Goal: Information Seeking & Learning: Learn about a topic

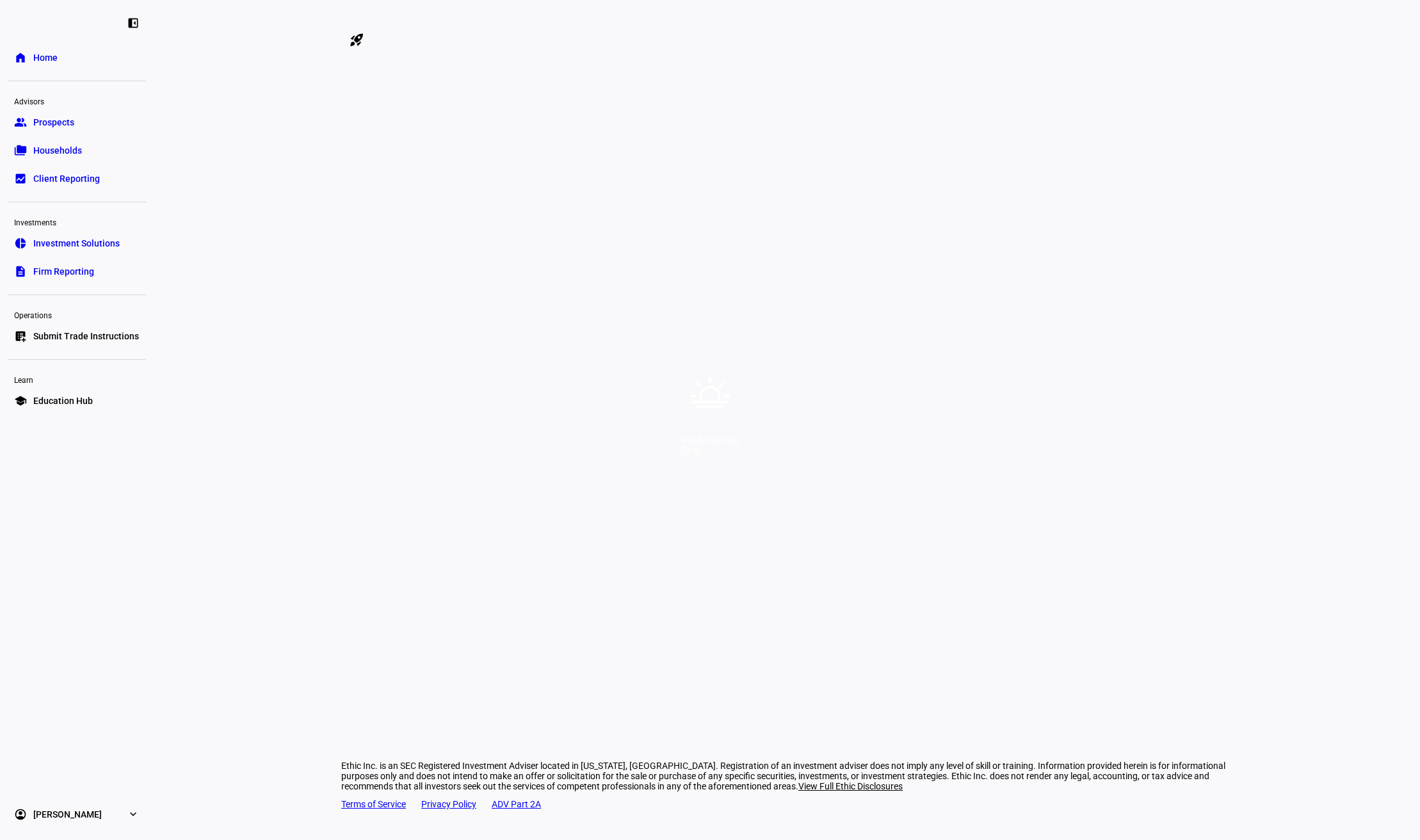
click at [793, 202] on div "Good morning, [PERSON_NAME]" at bounding box center [710, 420] width 1420 height 840
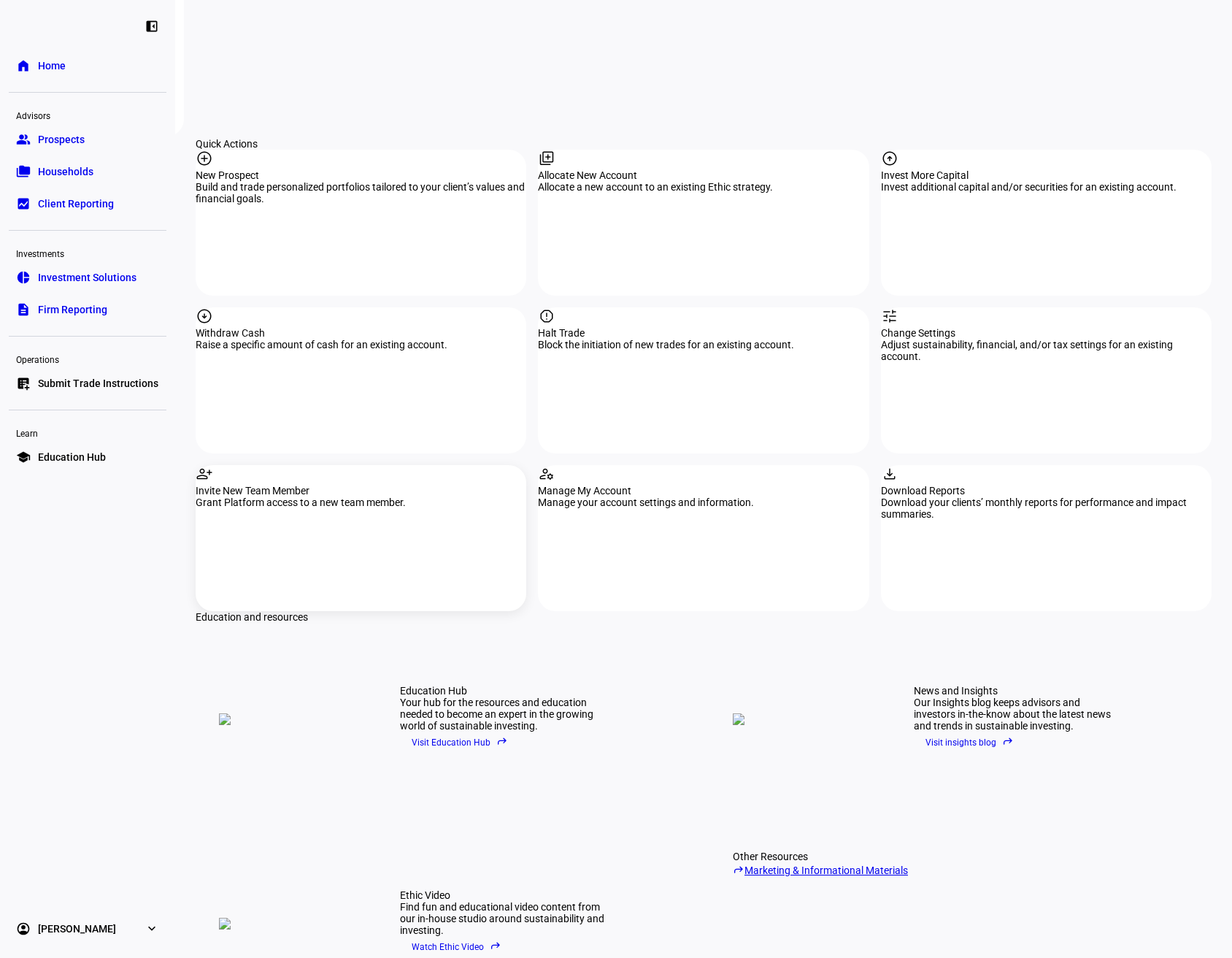
scroll to position [1459, 0]
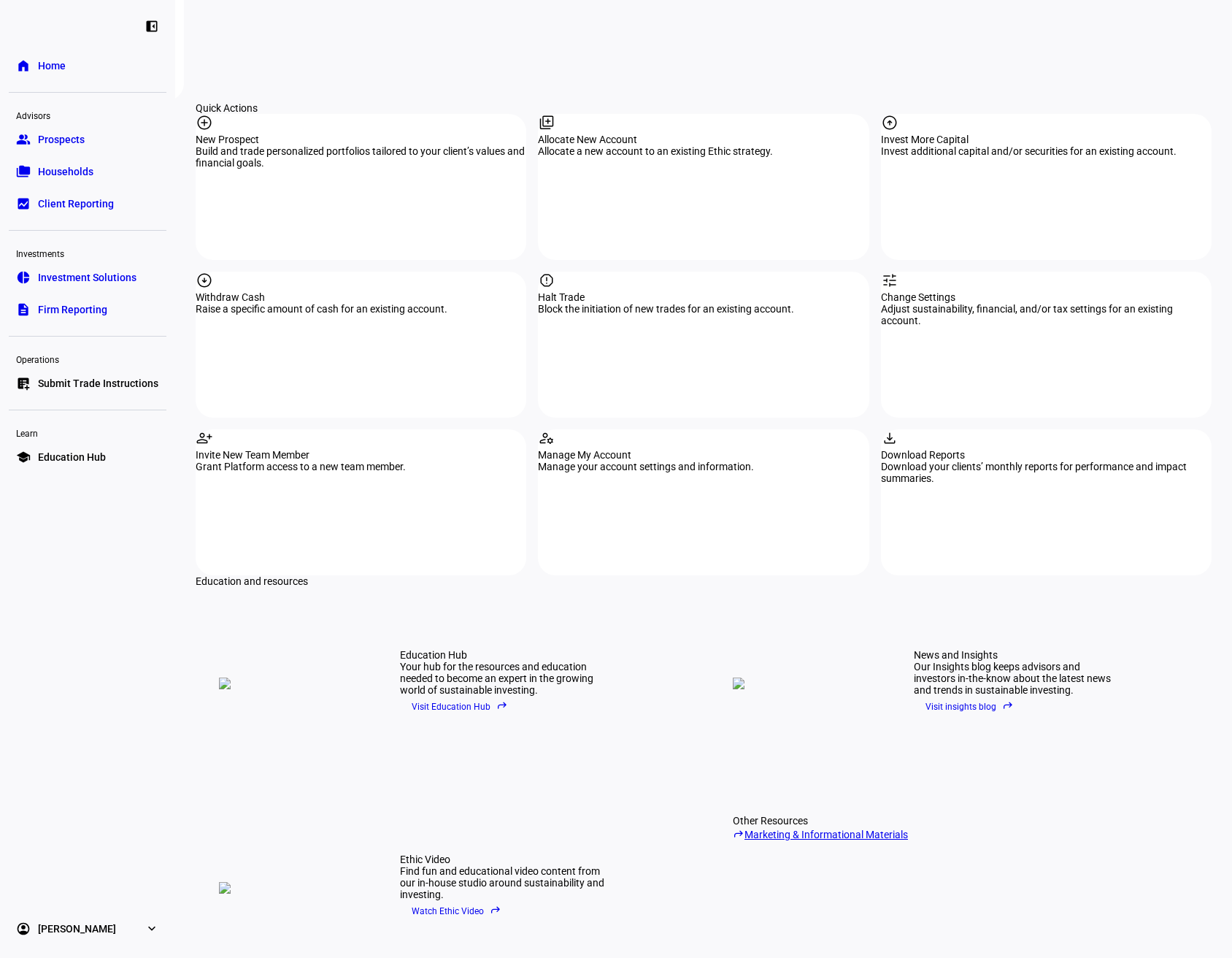
click at [451, 696] on span "Visit Education Hub reply" at bounding box center [460, 707] width 96 height 22
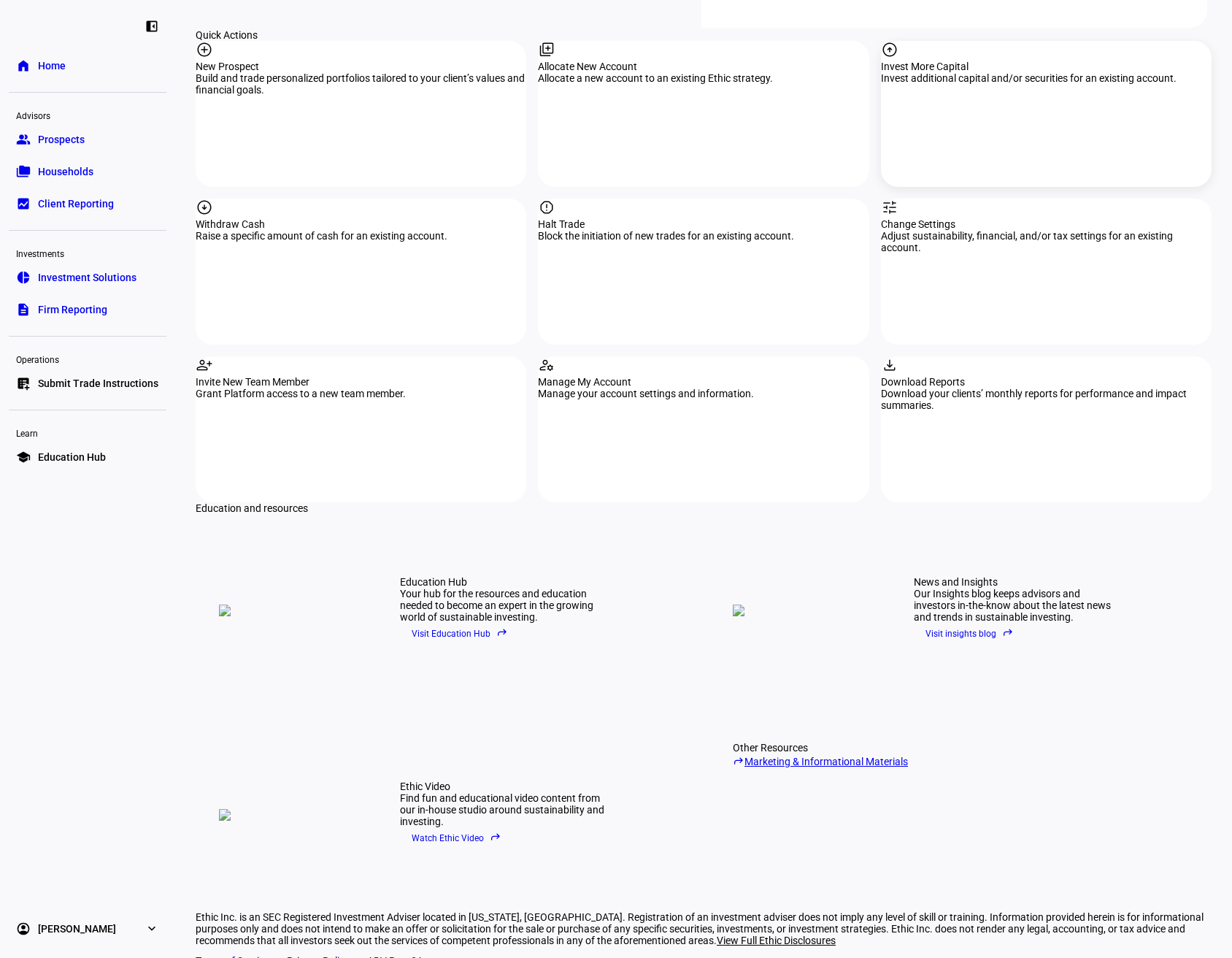
scroll to position [1570, 0]
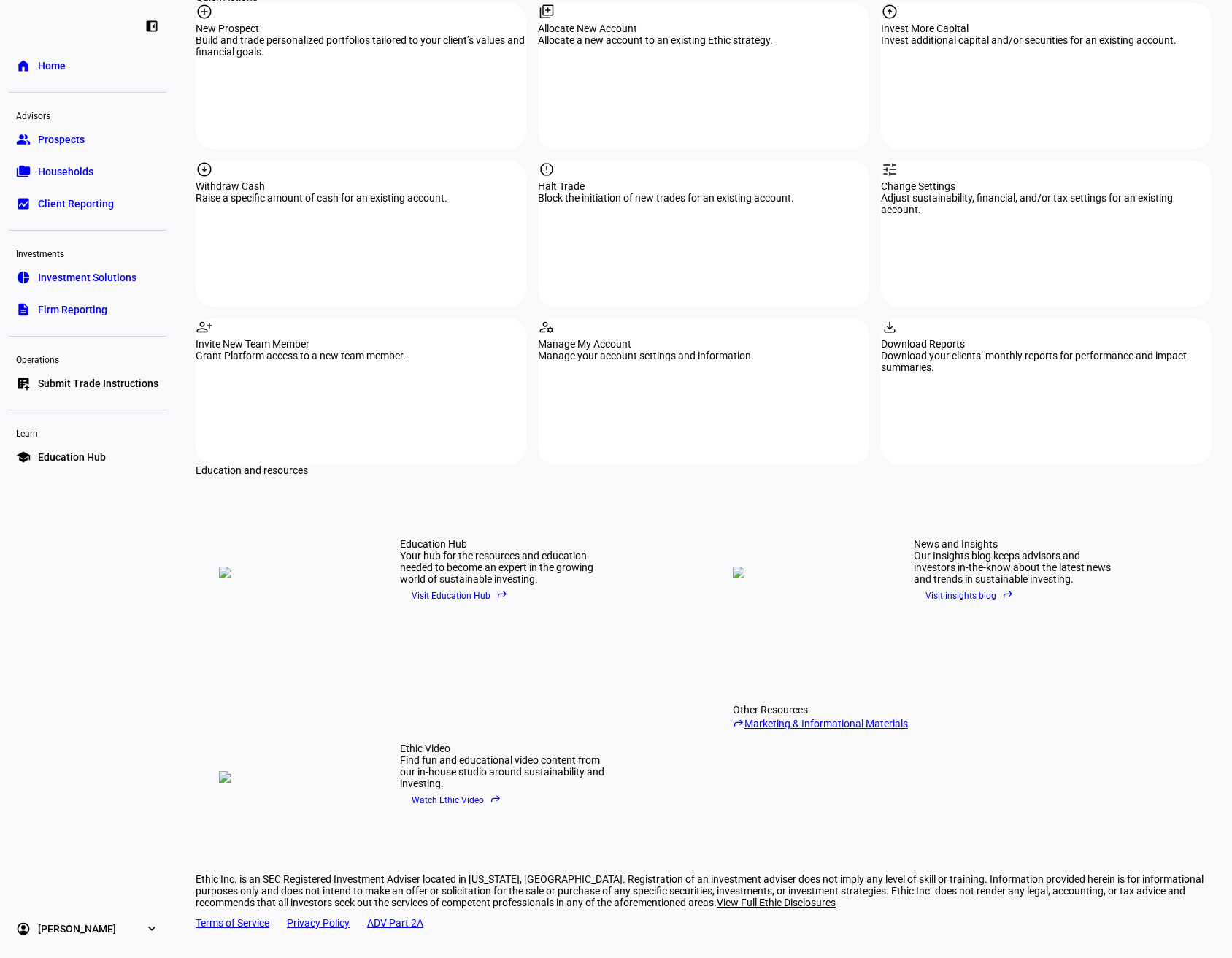
click at [831, 716] on link "reply Marketing & Informational Materials" at bounding box center [844, 723] width 222 height 14
click at [463, 585] on span "Visit Education Hub reply" at bounding box center [460, 596] width 96 height 22
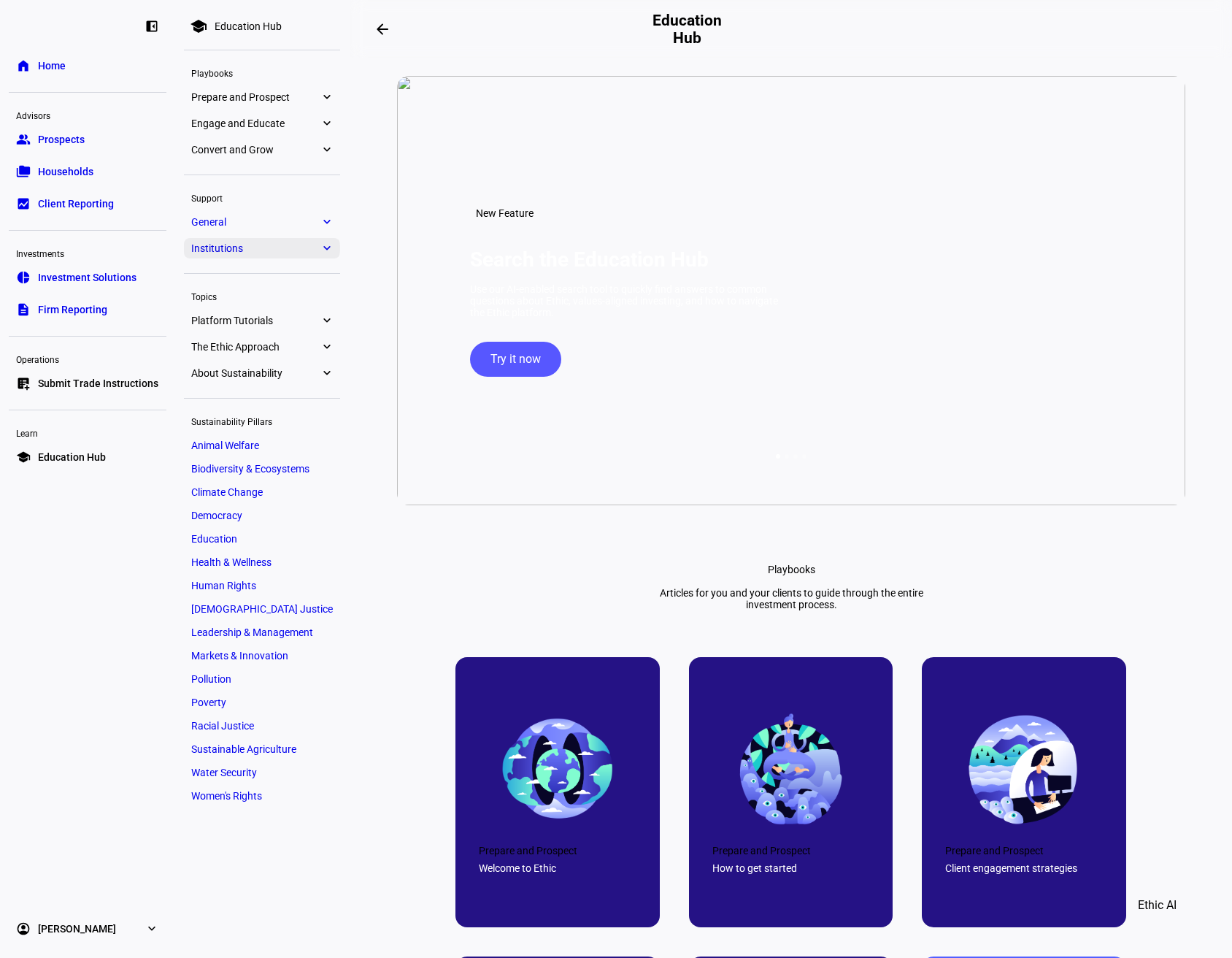
click at [321, 244] on eth-mat-symbol "expand_more" at bounding box center [326, 248] width 13 height 15
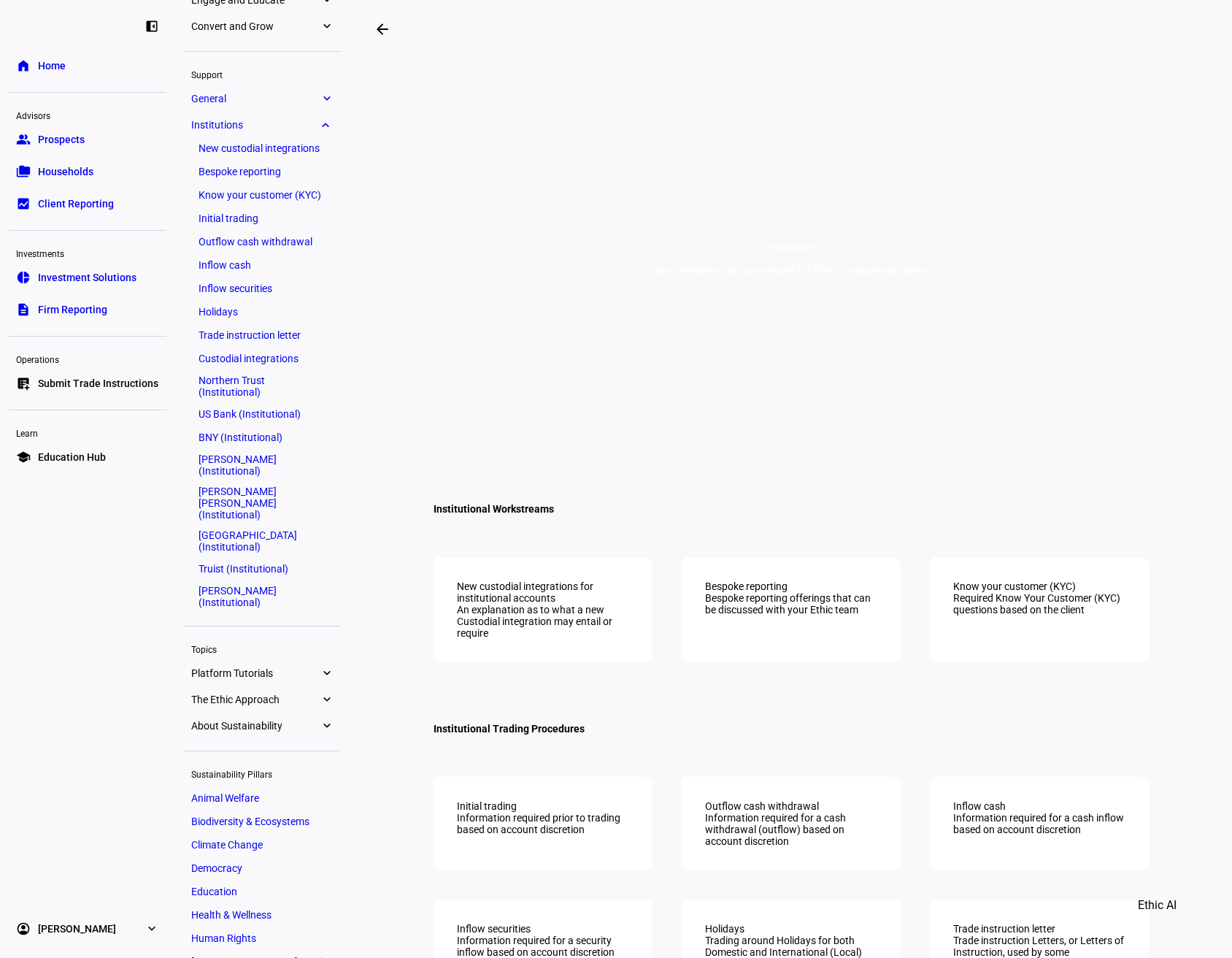
scroll to position [85, 0]
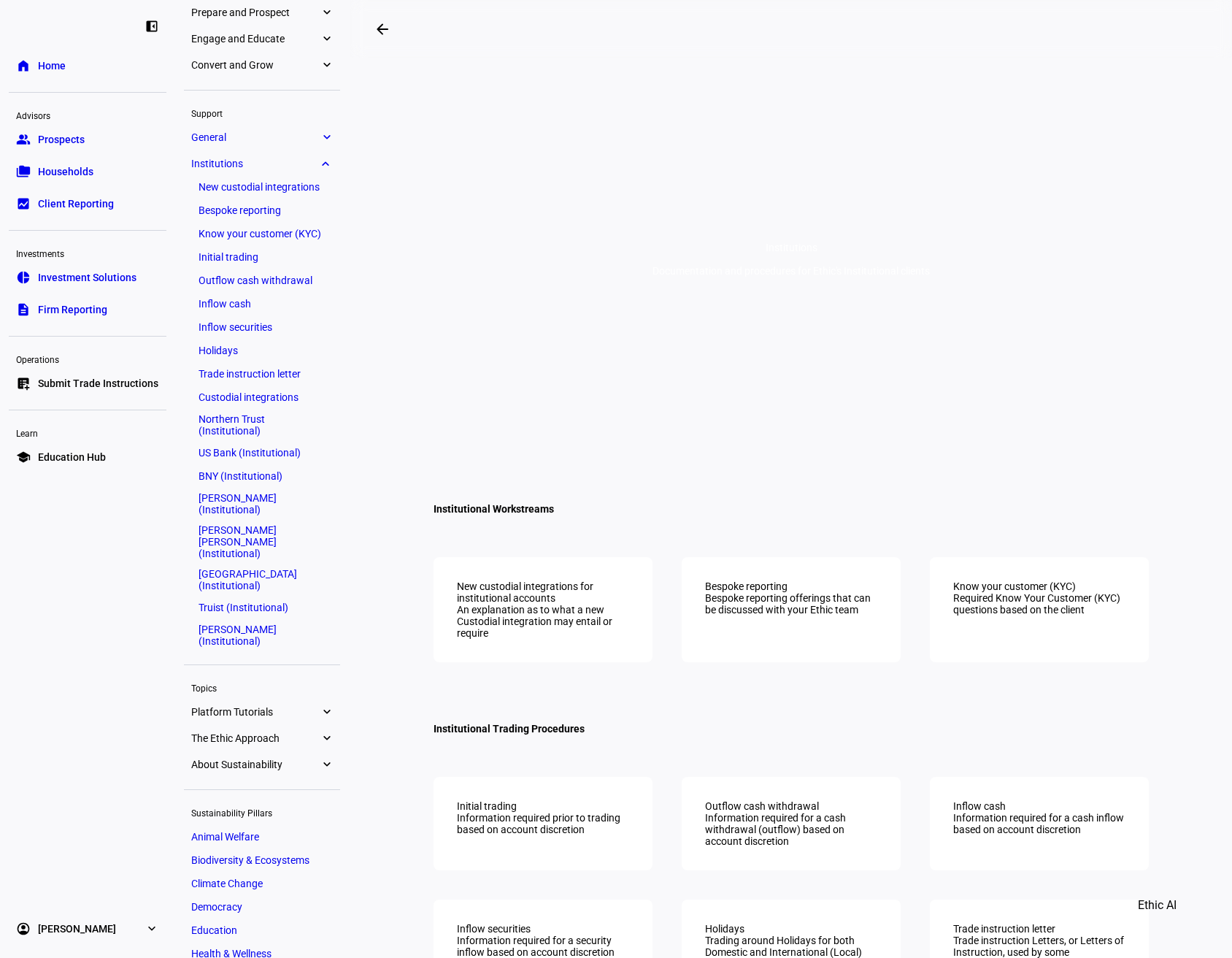
click at [324, 134] on eth-mat-symbol "expand_more" at bounding box center [326, 137] width 13 height 15
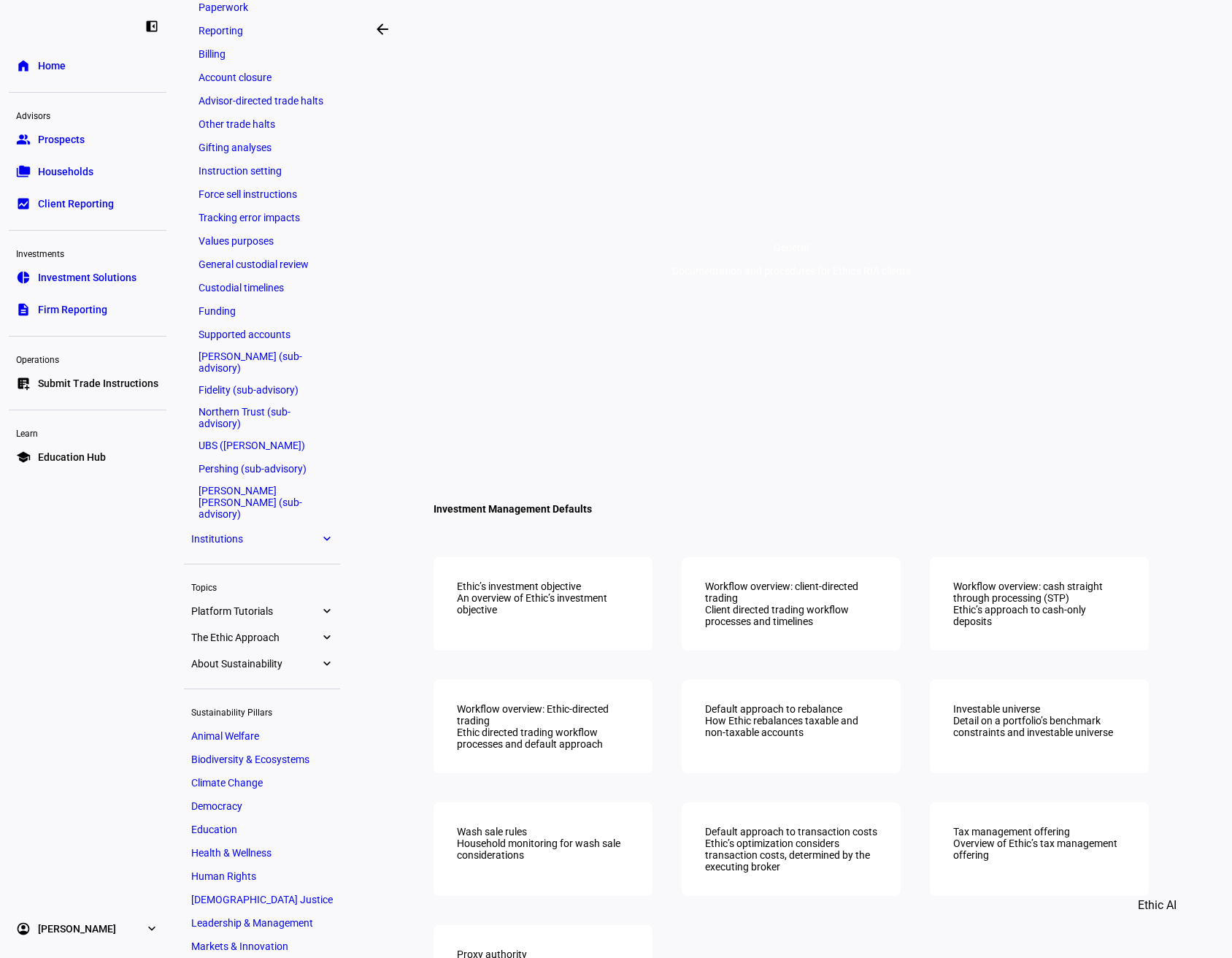
scroll to position [497, 0]
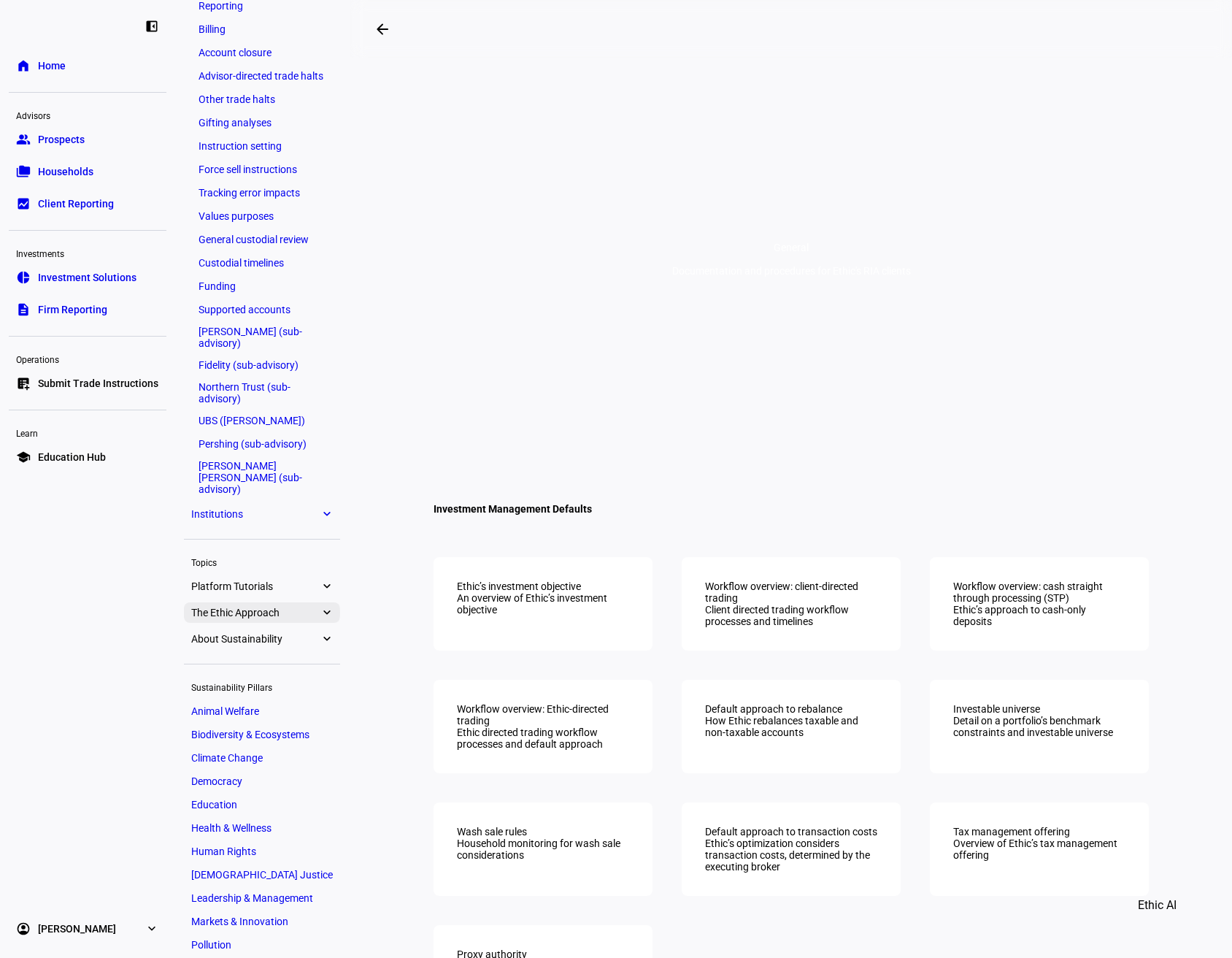
click at [326, 605] on eth-mat-symbol "expand_more" at bounding box center [326, 612] width 13 height 15
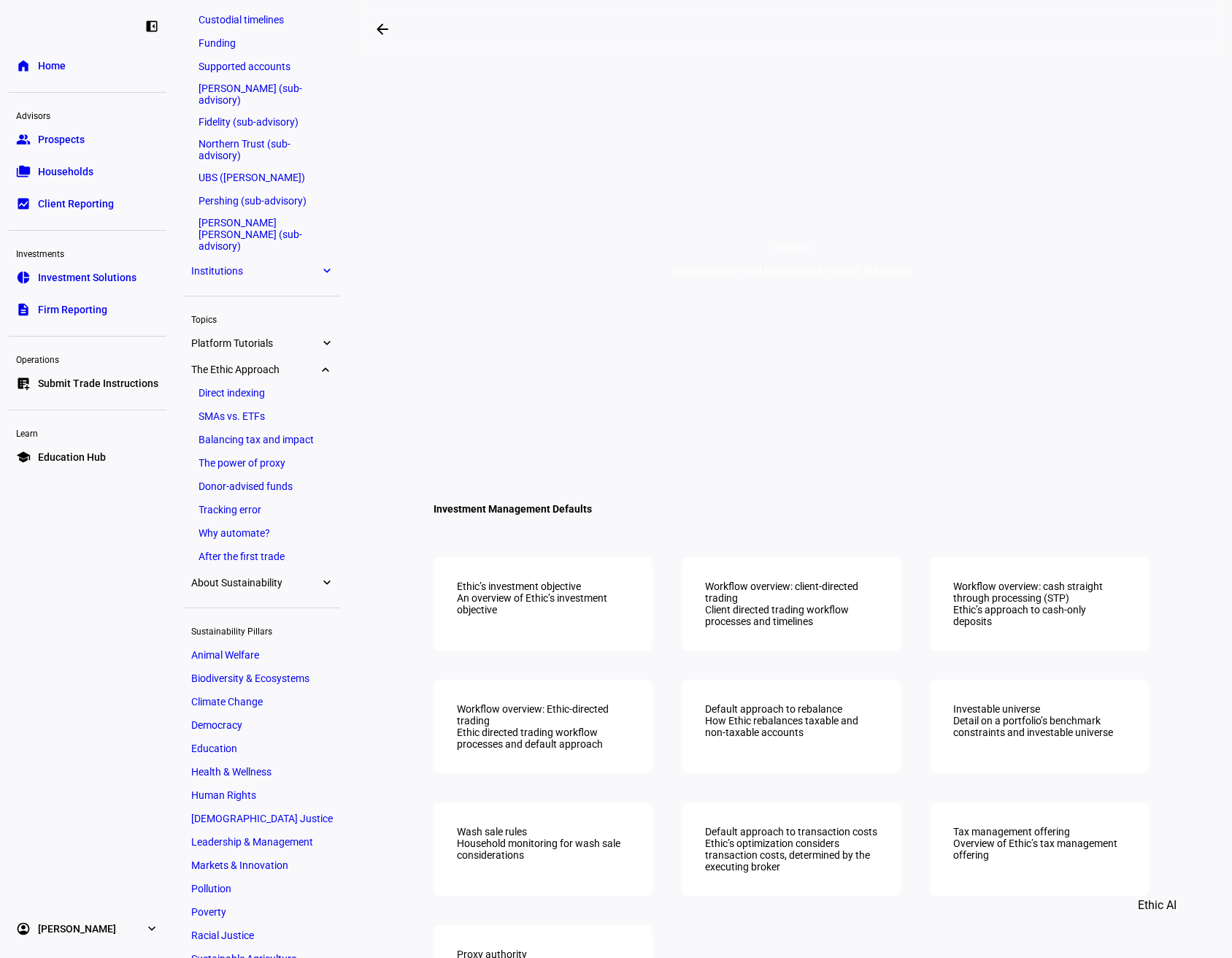
scroll to position [803, 0]
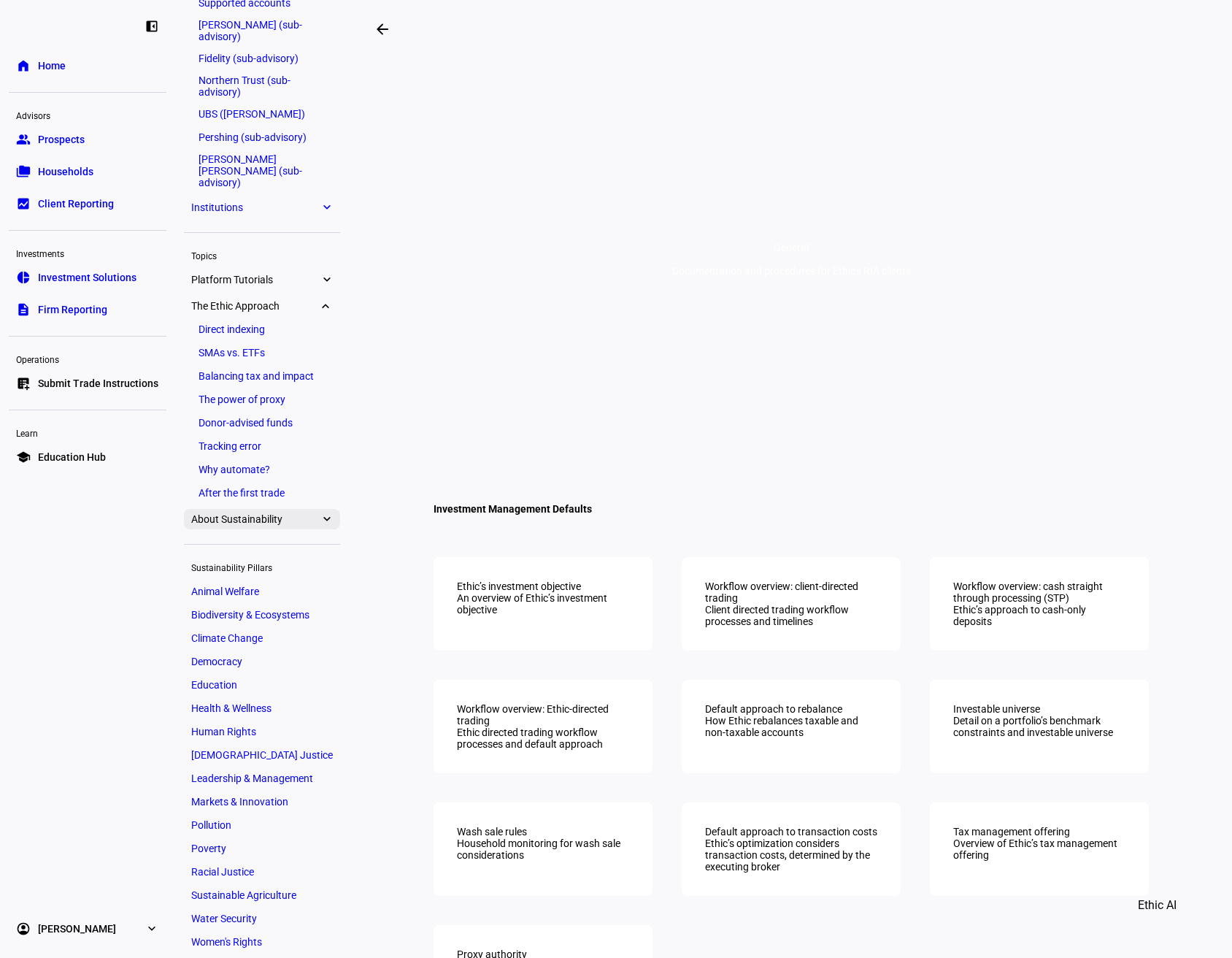
click at [305, 513] on span "About Sustainability" at bounding box center [255, 519] width 128 height 12
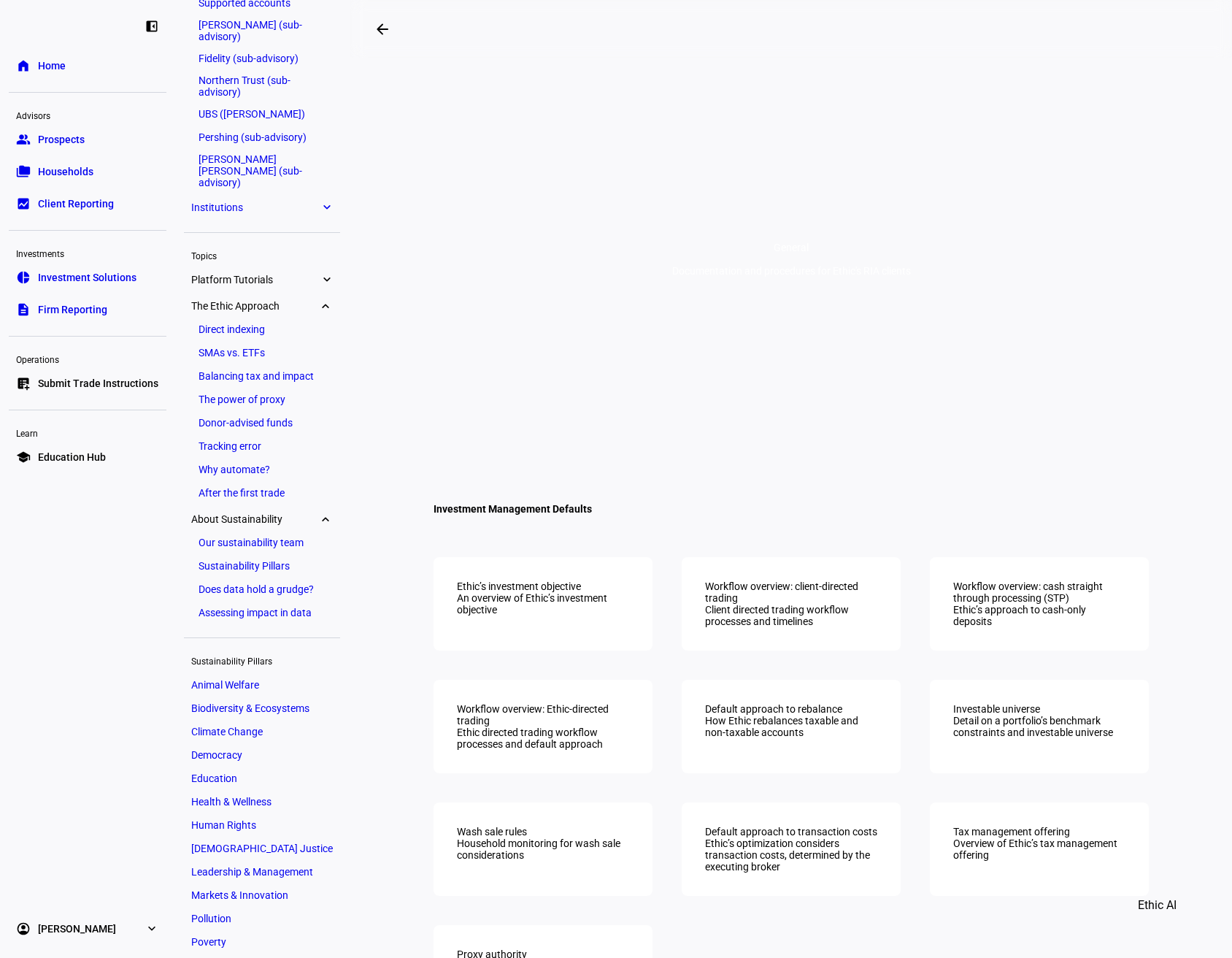
scroll to position [897, 0]
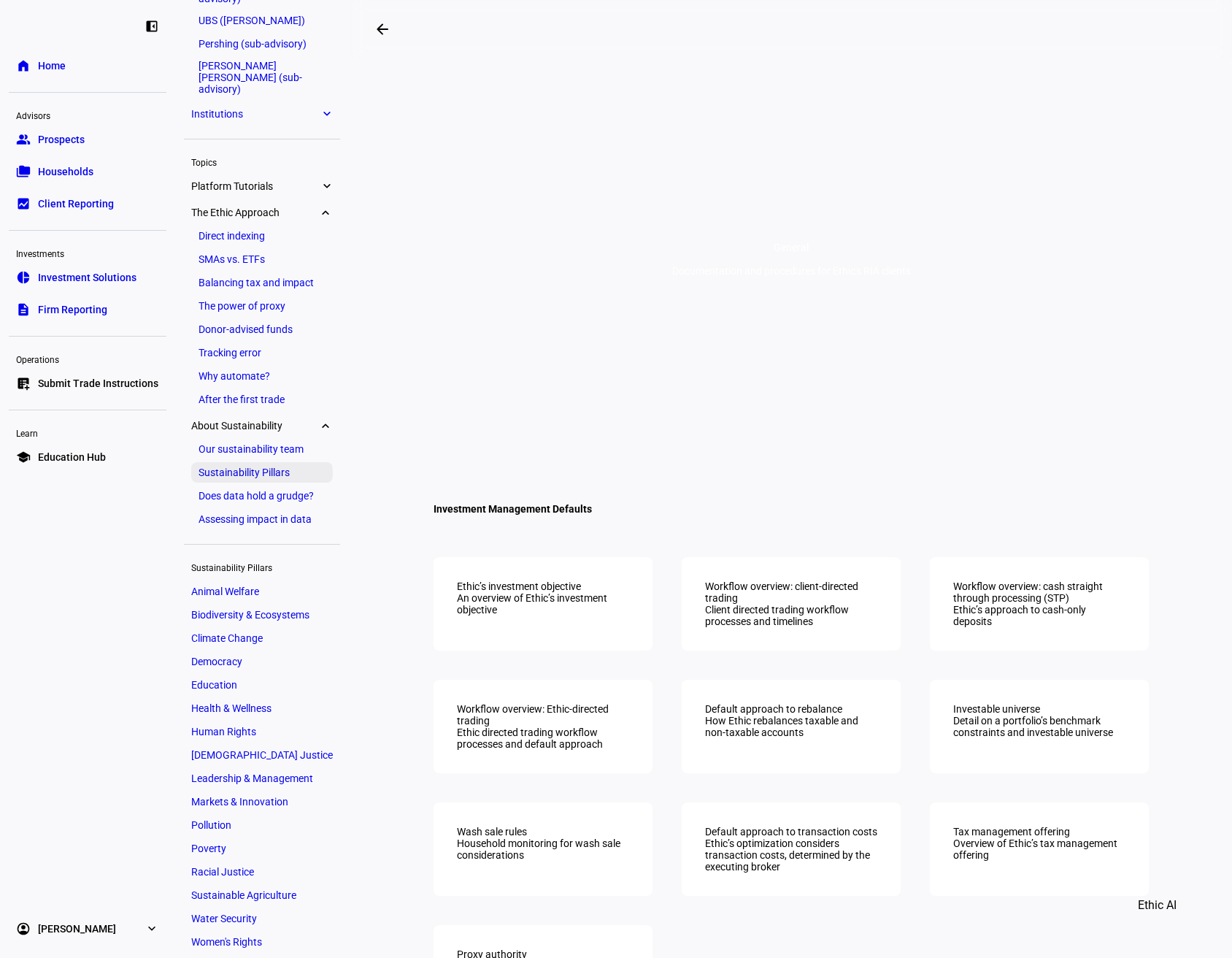
click at [272, 464] on link "Sustainability Pillars" at bounding box center [262, 472] width 142 height 20
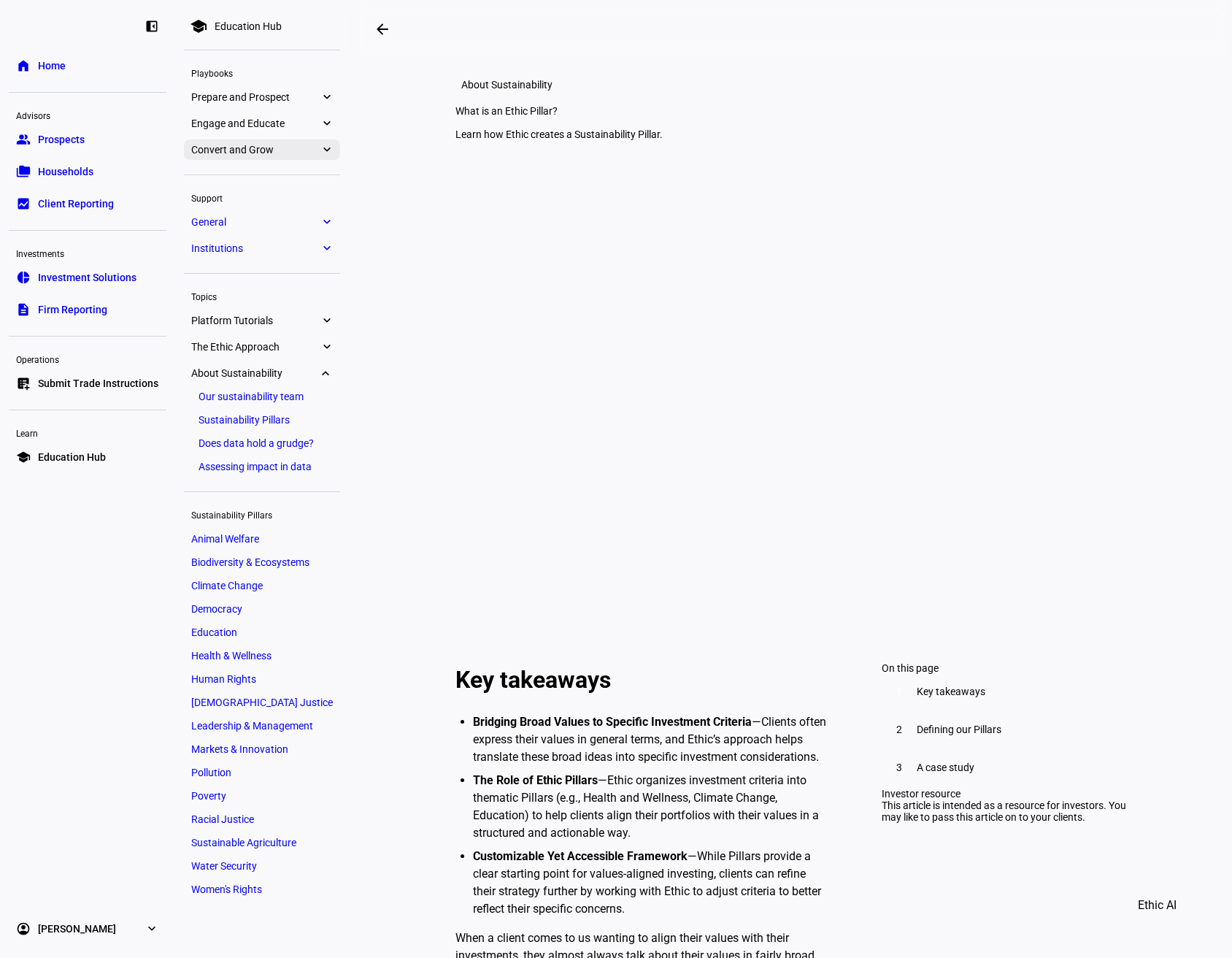
click at [323, 146] on eth-mat-symbol "expand_more" at bounding box center [326, 150] width 13 height 15
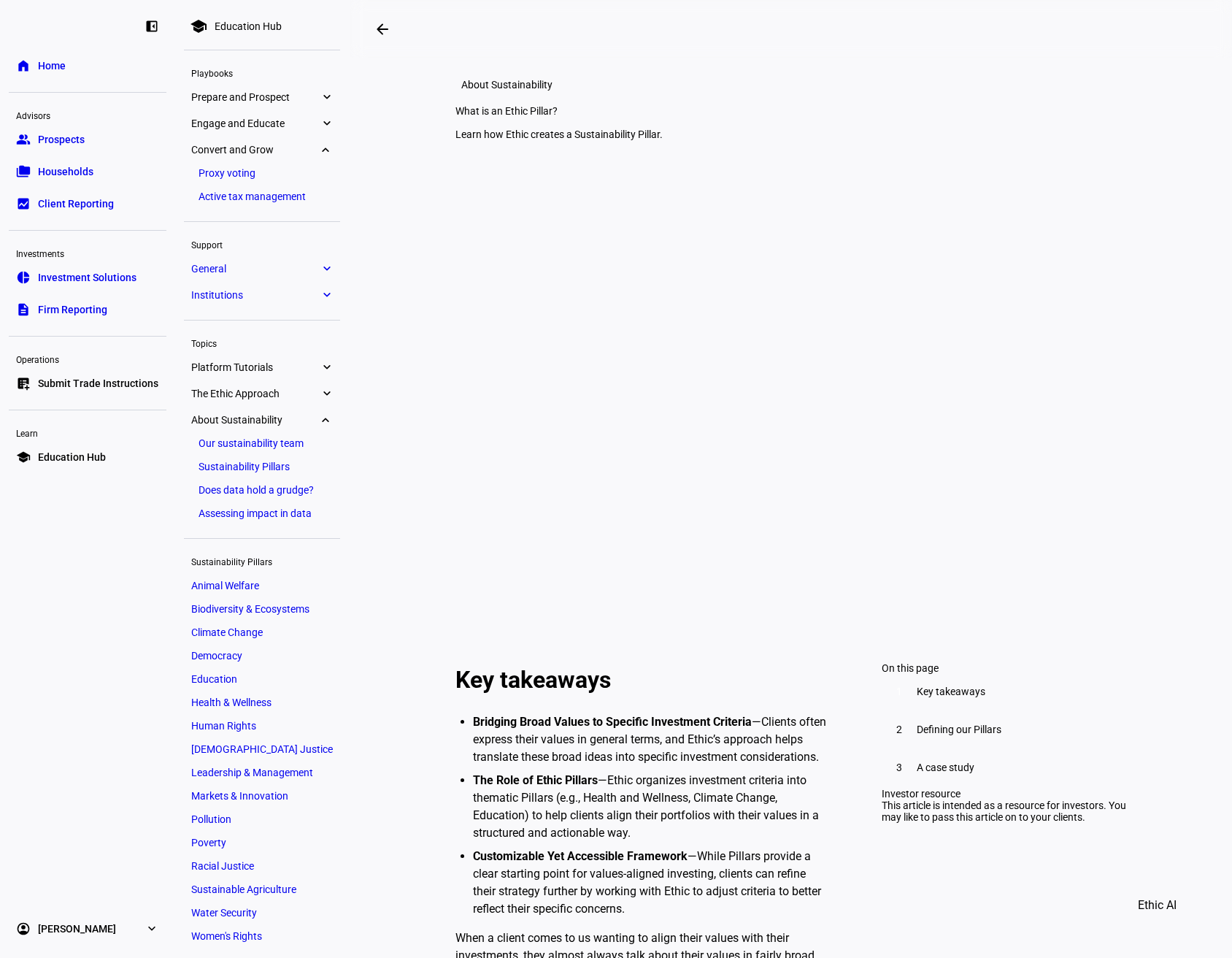
scroll to position [3, 0]
click at [324, 117] on eth-mat-symbol "expand_more" at bounding box center [326, 120] width 13 height 15
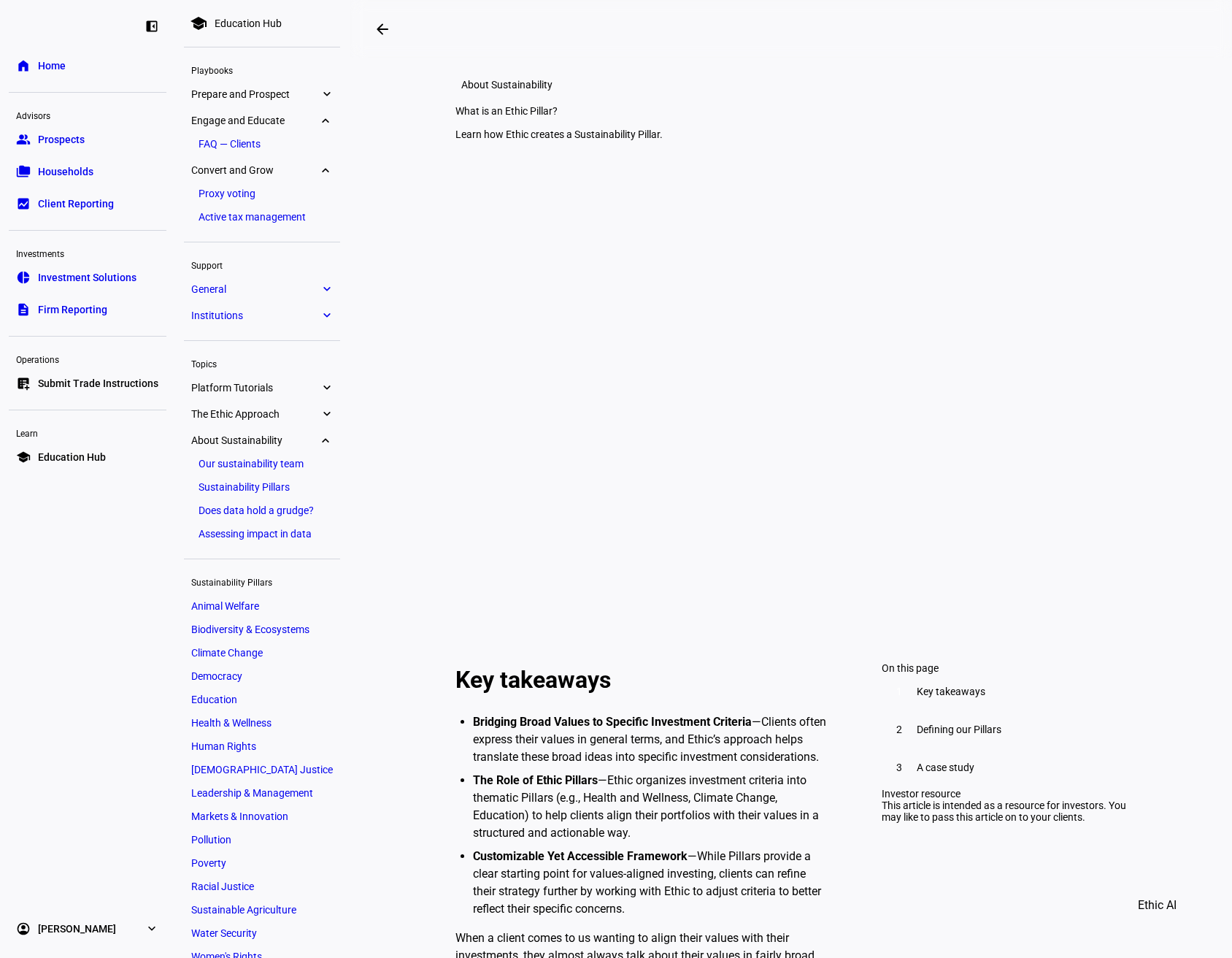
scroll to position [26, 0]
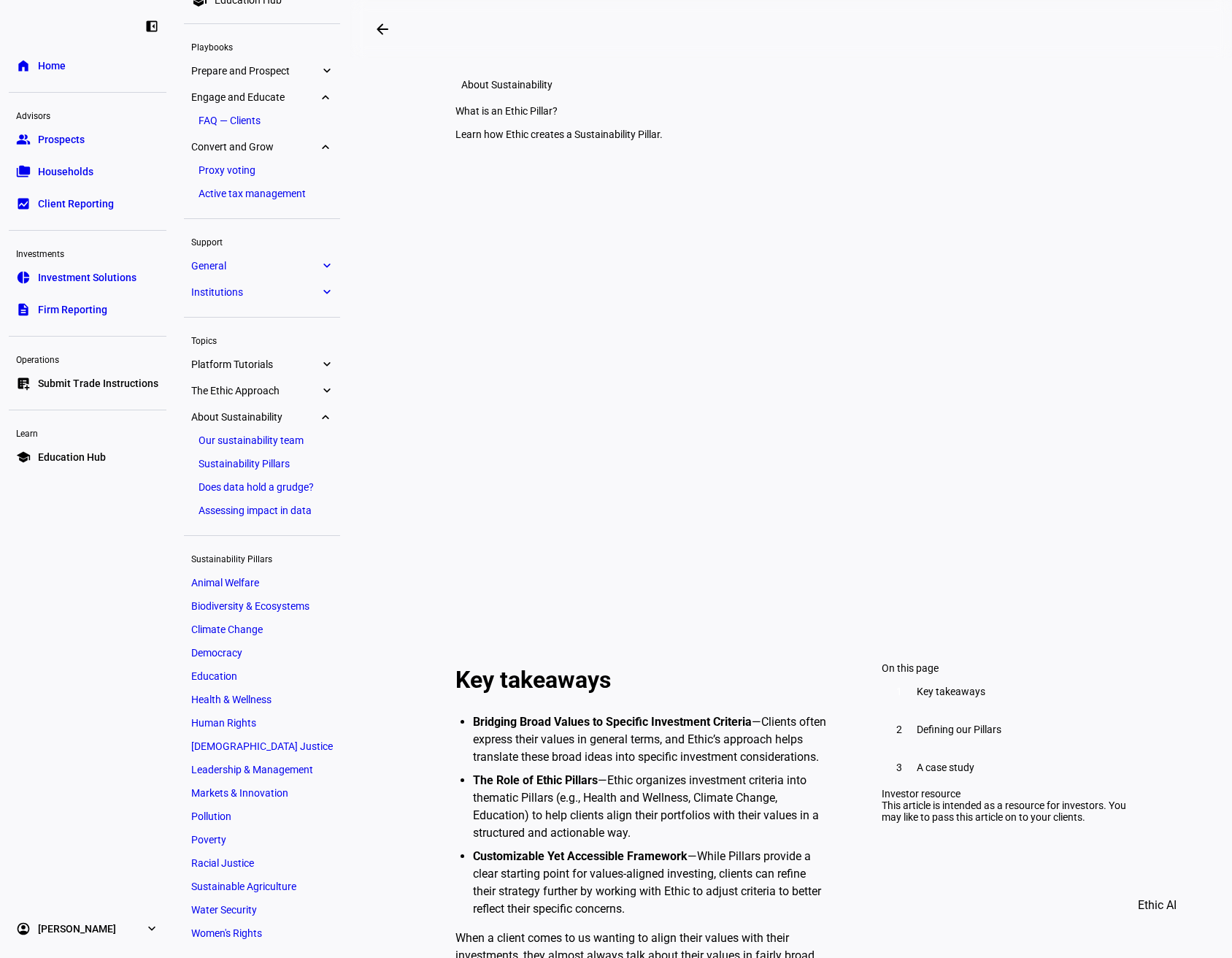
click at [328, 72] on eth-mat-symbol "expand_more" at bounding box center [326, 71] width 13 height 15
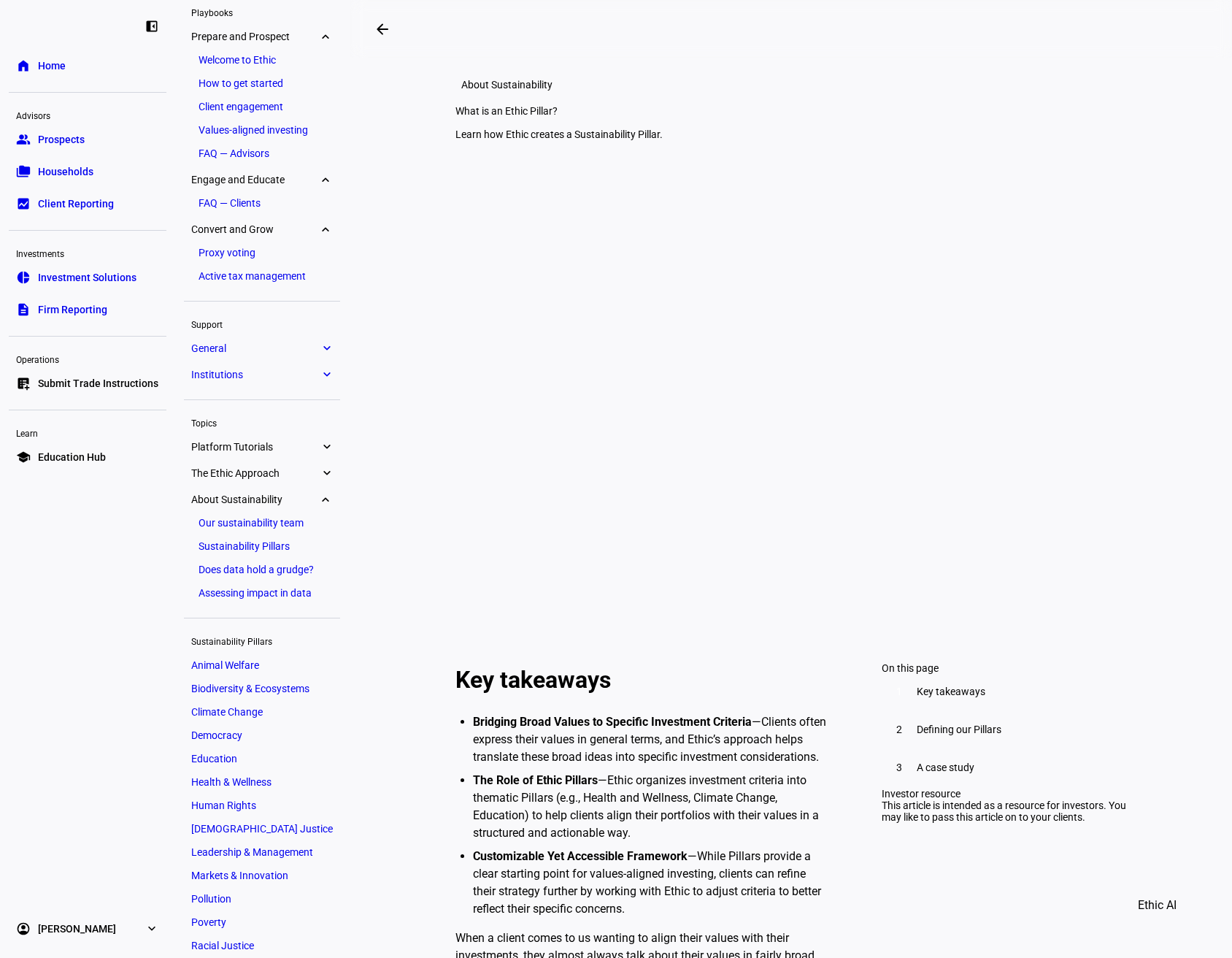
scroll to position [80, 0]
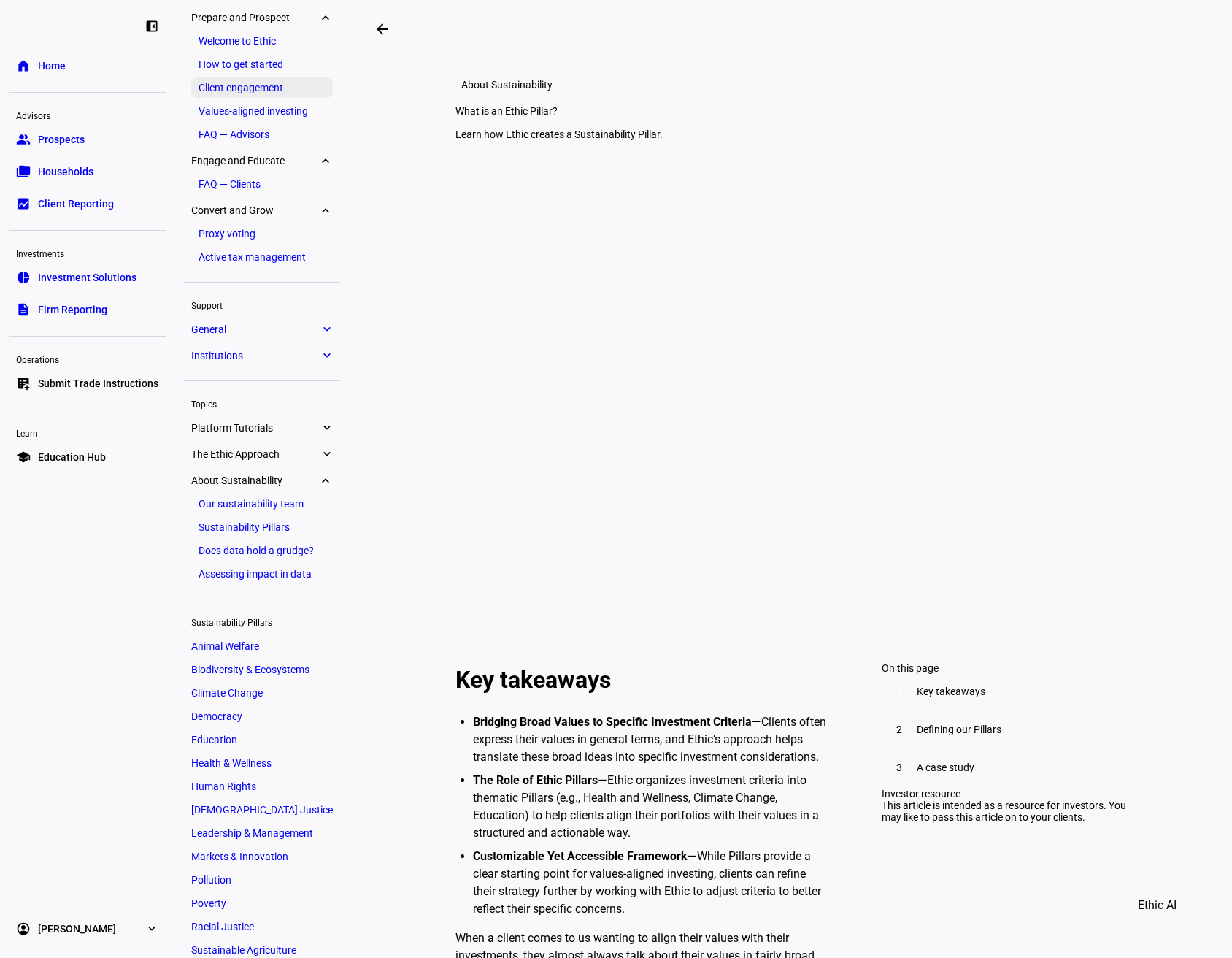
click at [290, 79] on link "Client engagement" at bounding box center [262, 87] width 142 height 20
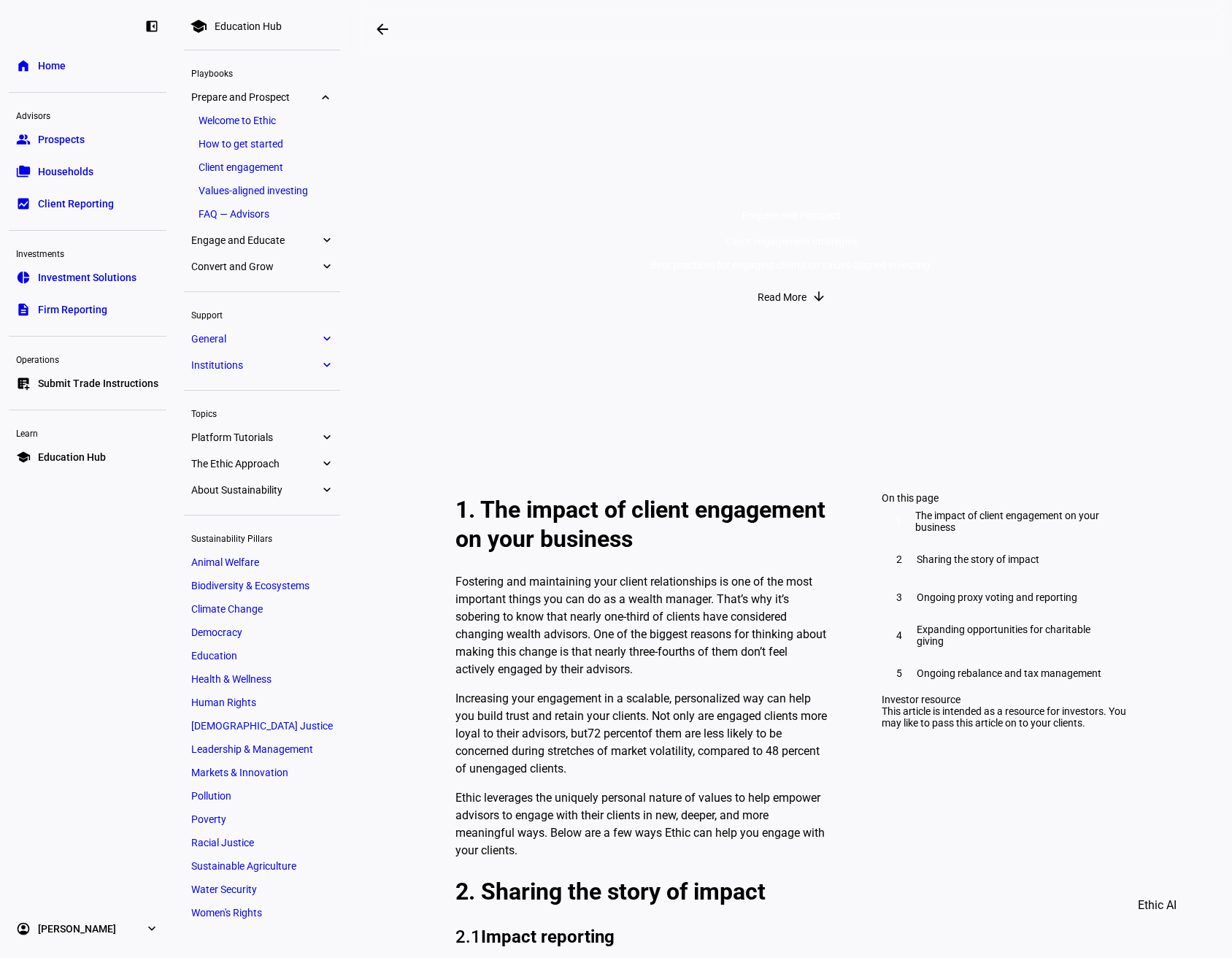
click at [281, 193] on link "Values-aligned investing" at bounding box center [262, 190] width 142 height 20
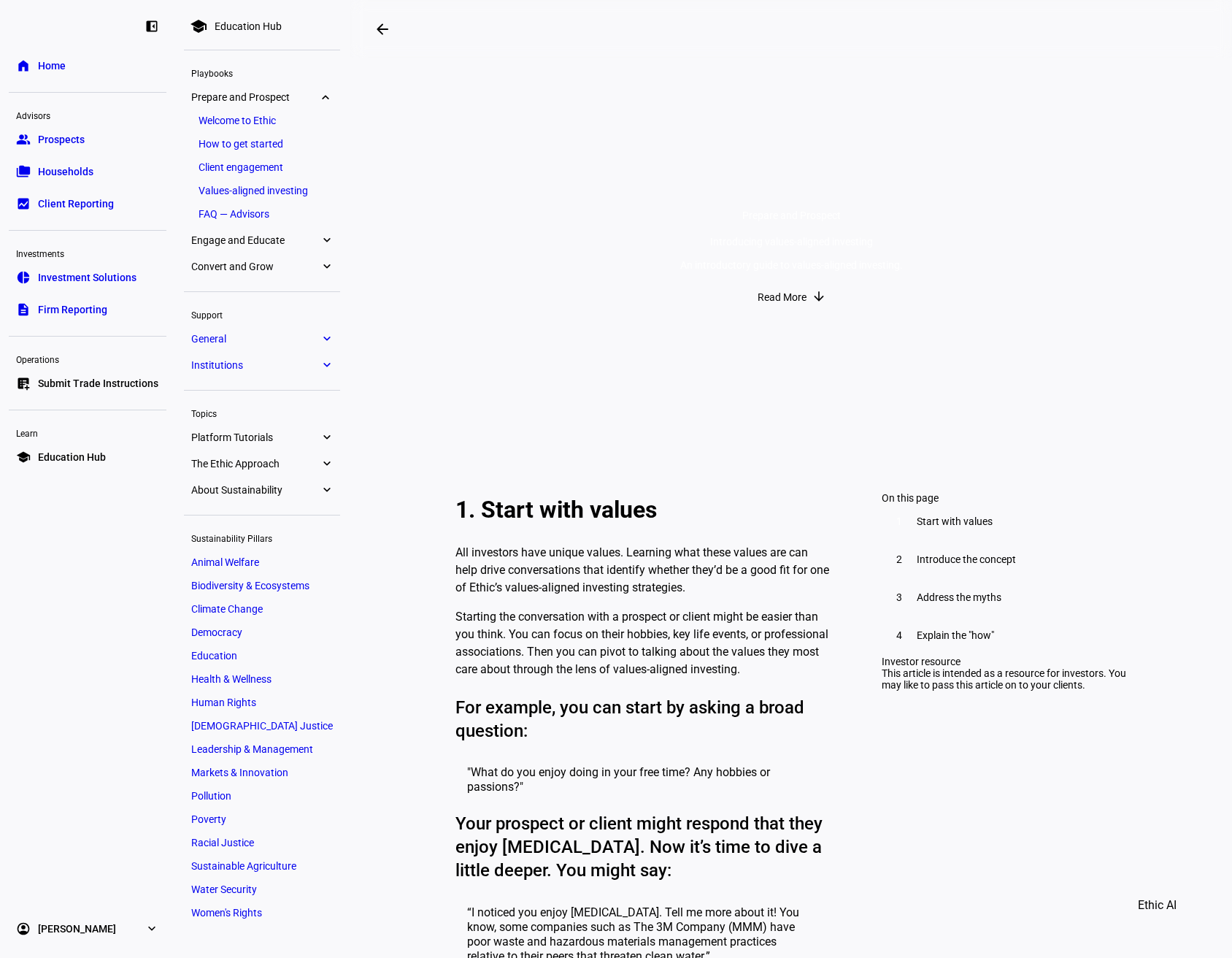
click at [804, 312] on span at bounding box center [791, 297] width 97 height 29
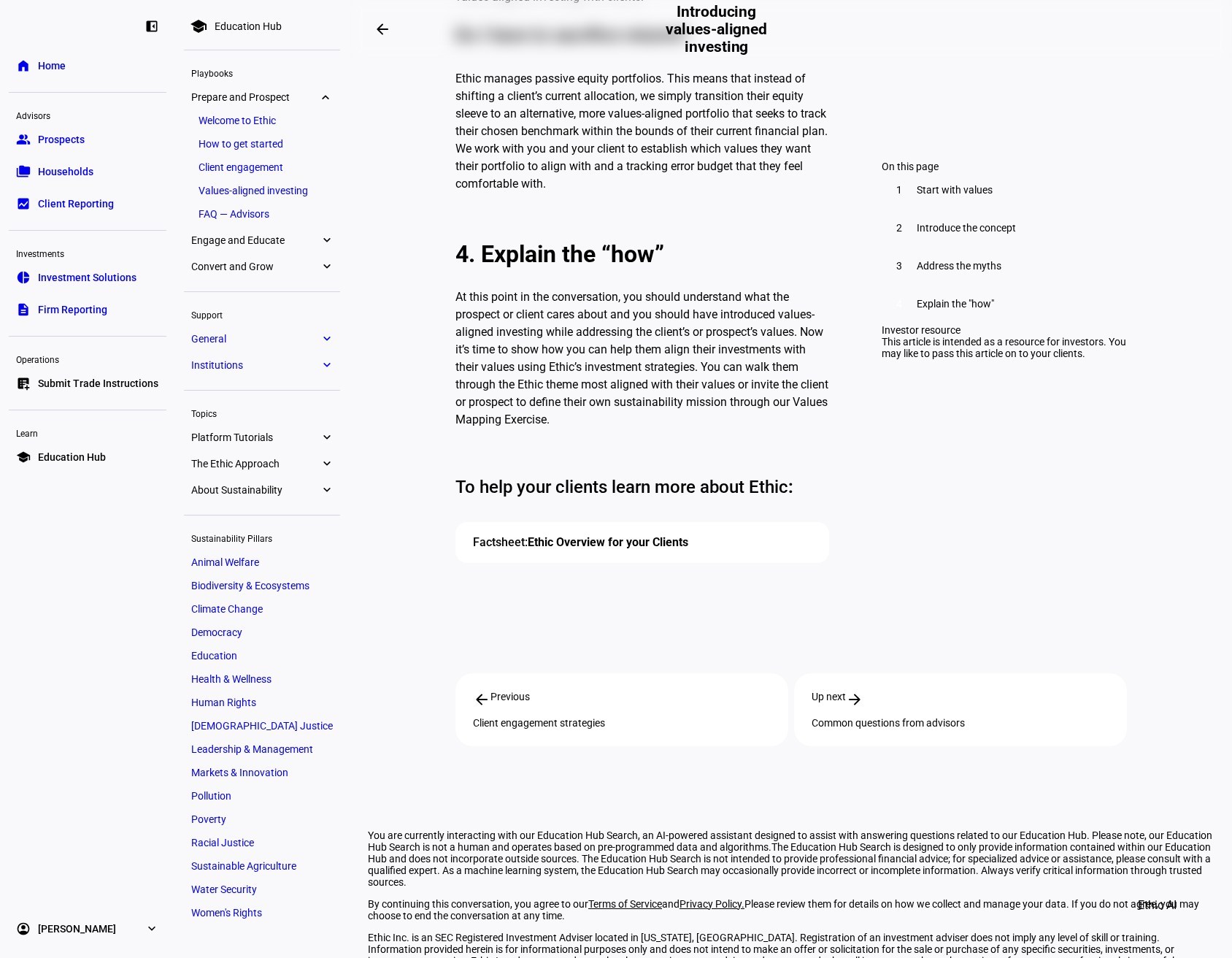
scroll to position [1972, 0]
click at [623, 534] on link "Ethic Overview for your Clients" at bounding box center [608, 542] width 161 height 14
